Goal: Information Seeking & Learning: Learn about a topic

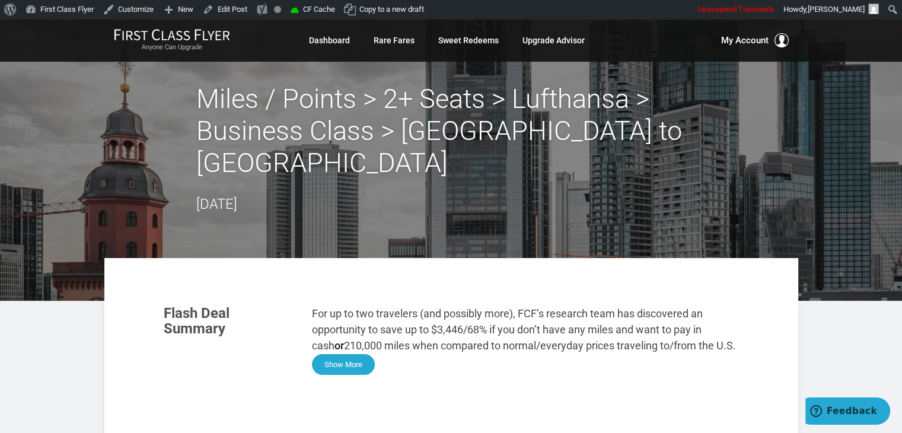
click at [342, 354] on button "Show More" at bounding box center [343, 364] width 63 height 21
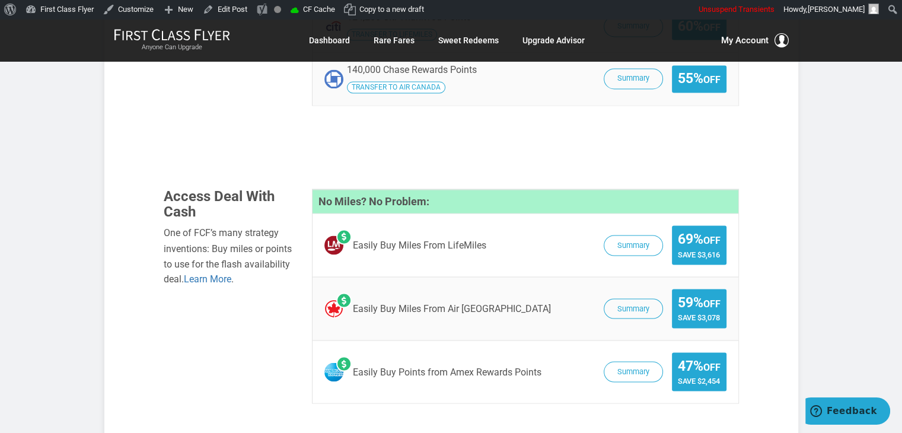
scroll to position [2008, 0]
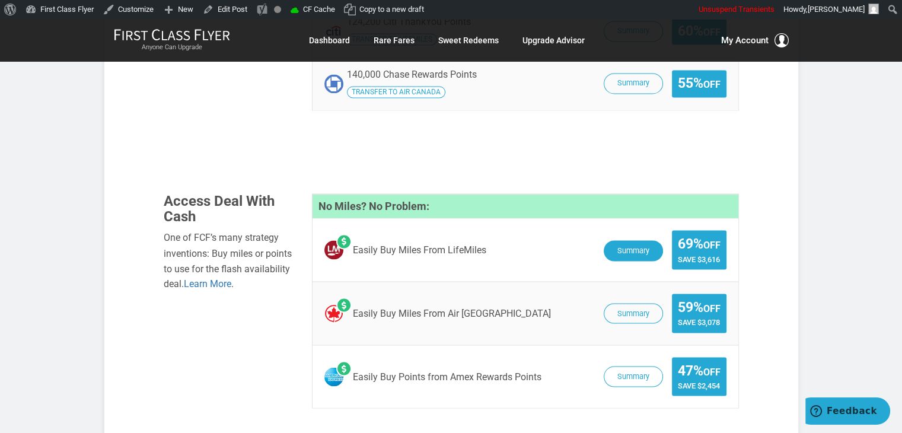
click at [622, 240] on button "Summary" at bounding box center [633, 250] width 59 height 21
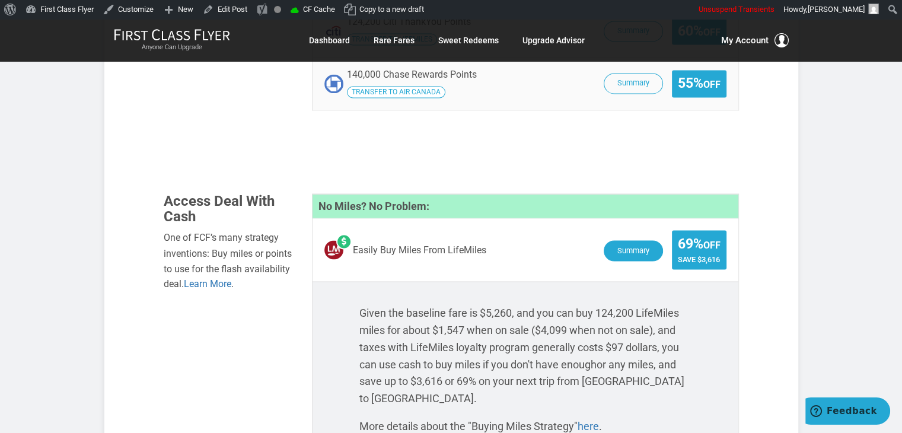
click at [618, 240] on button "Summary" at bounding box center [633, 250] width 59 height 21
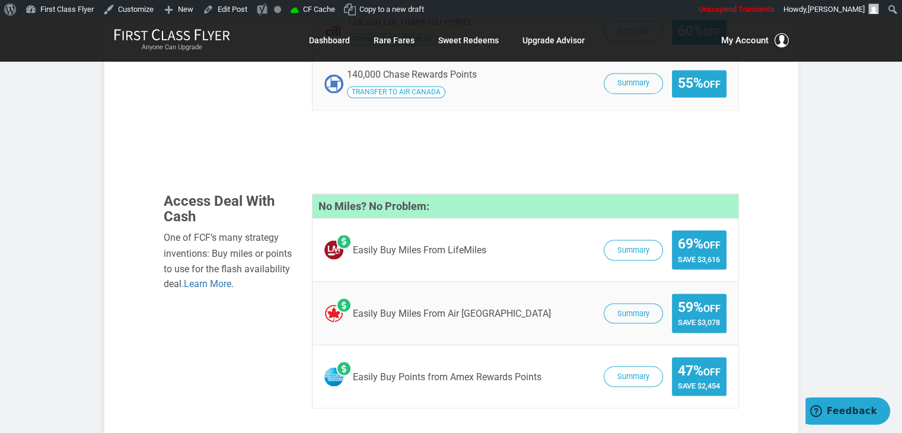
click at [630, 294] on span "Summary 59% Off Save $3,078" at bounding box center [662, 313] width 129 height 39
click at [626, 304] on button "Summary" at bounding box center [633, 314] width 59 height 21
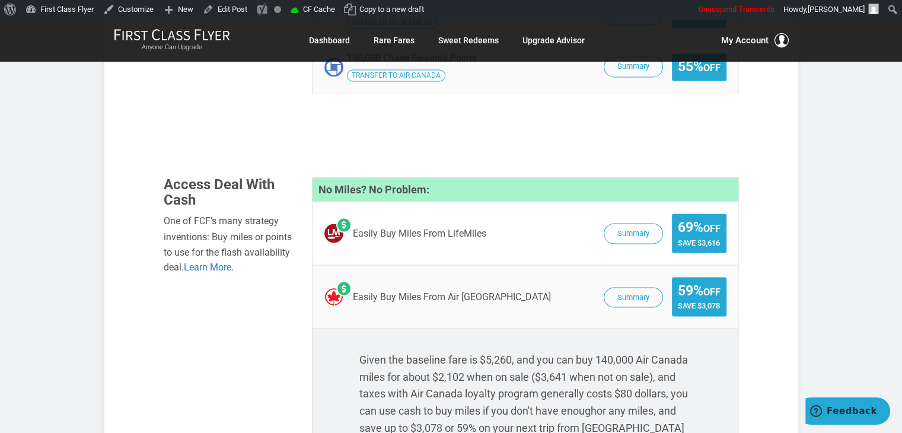
scroll to position [2122, 0]
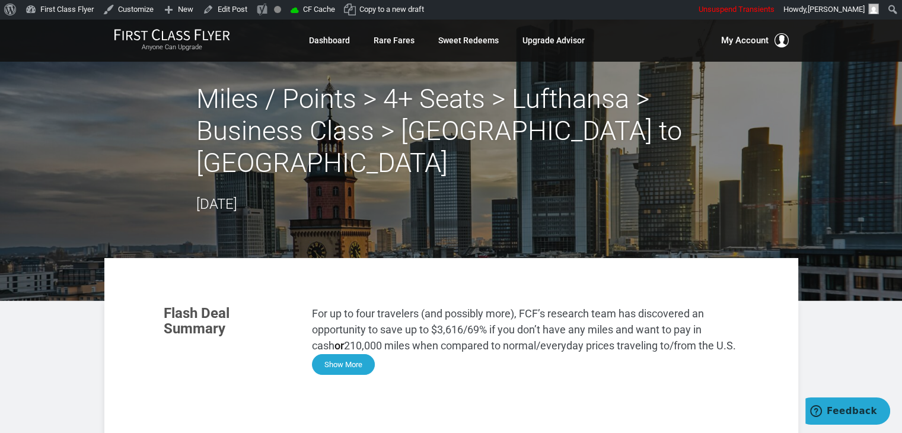
click at [342, 354] on button "Show More" at bounding box center [343, 364] width 63 height 21
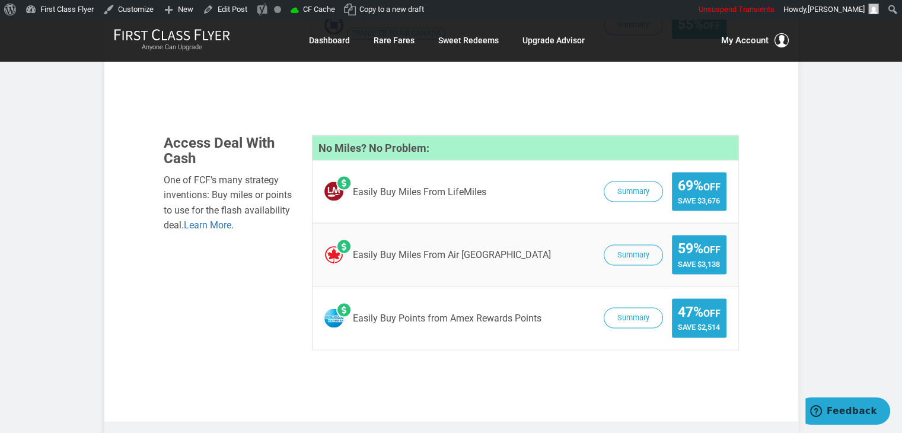
scroll to position [2109, 0]
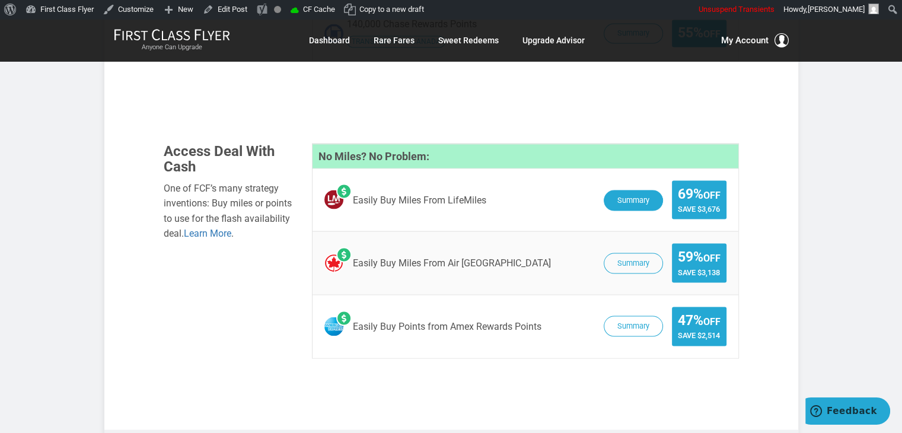
click at [609, 190] on button "Summary" at bounding box center [633, 200] width 59 height 21
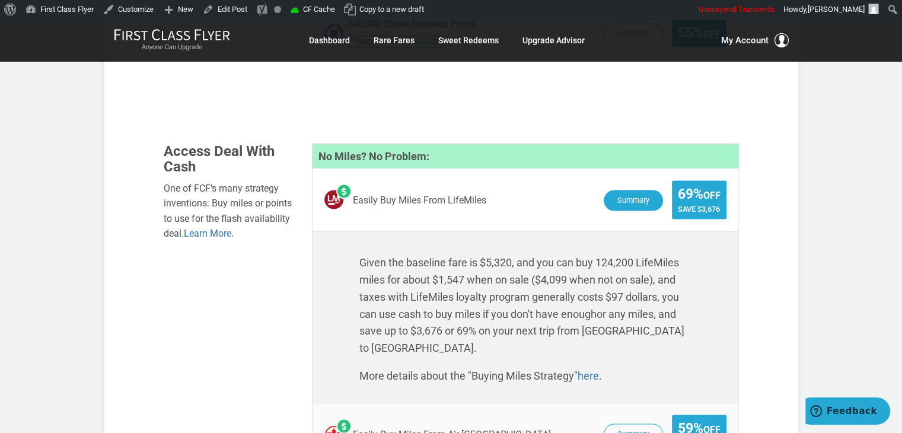
click at [632, 190] on button "Summary" at bounding box center [633, 200] width 59 height 21
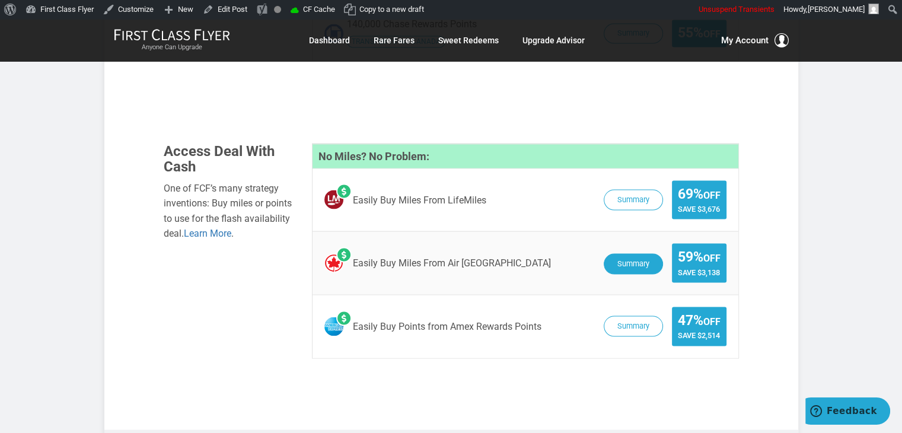
click at [638, 253] on button "Summary" at bounding box center [633, 263] width 59 height 21
